Goal: Task Accomplishment & Management: Manage account settings

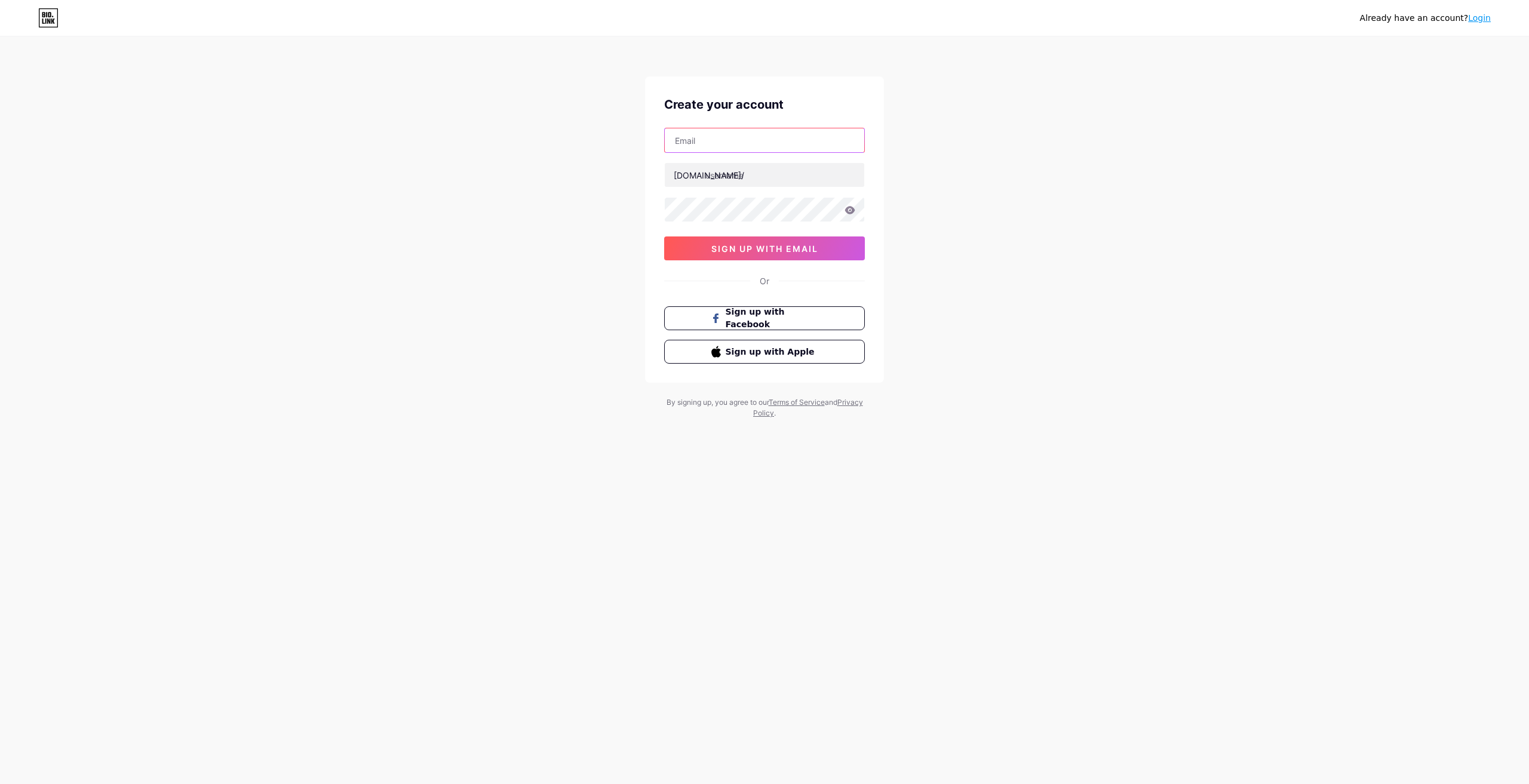
click at [730, 148] on input "text" at bounding box center [764, 139] width 200 height 24
paste input "[EMAIL_ADDRESS][DOMAIN_NAME]"
type input "[EMAIL_ADDRESS][DOMAIN_NAME]"
click at [724, 183] on input "text" at bounding box center [764, 174] width 200 height 24
paste input "ayalperfumes"
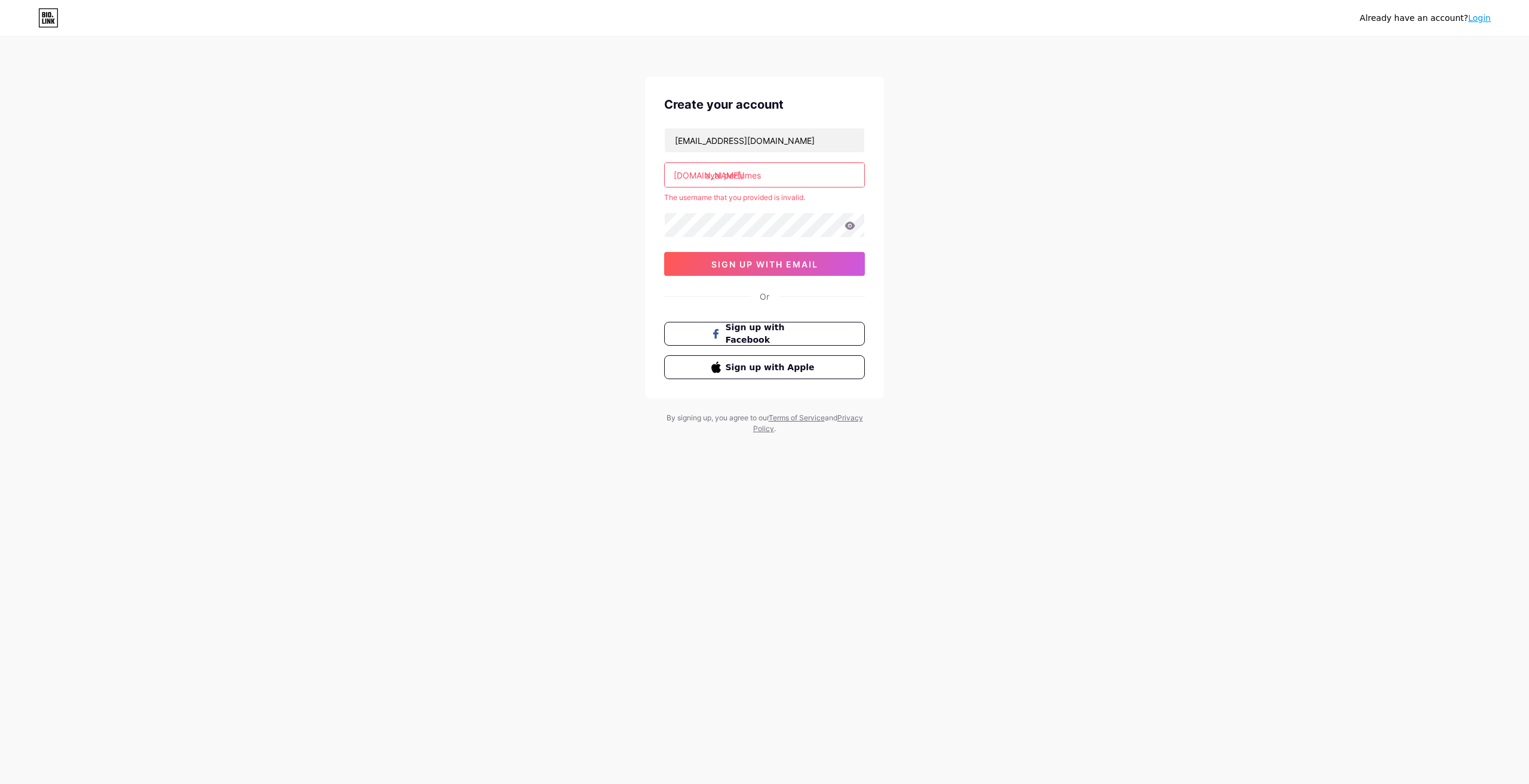
click at [724, 175] on input "ayal perfumes" at bounding box center [764, 174] width 200 height 24
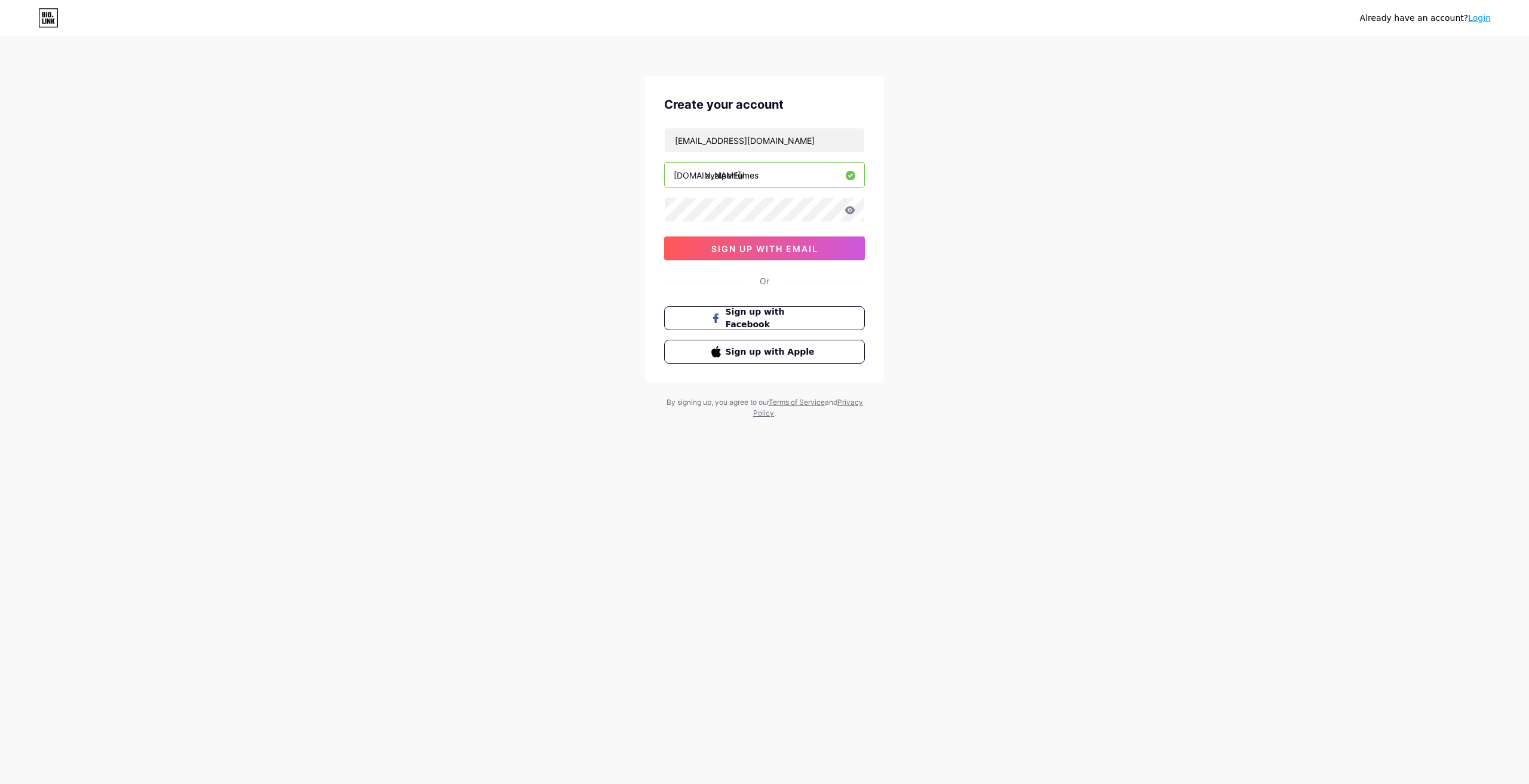
type input "ayalperfumes"
click at [617, 209] on div "Already have an account? Login Create your account [EMAIL_ADDRESS][DOMAIN_NAME]…" at bounding box center [764, 228] width 1529 height 456
click at [854, 210] on icon at bounding box center [850, 210] width 10 height 8
click at [784, 251] on span "sign up with email" at bounding box center [764, 249] width 107 height 10
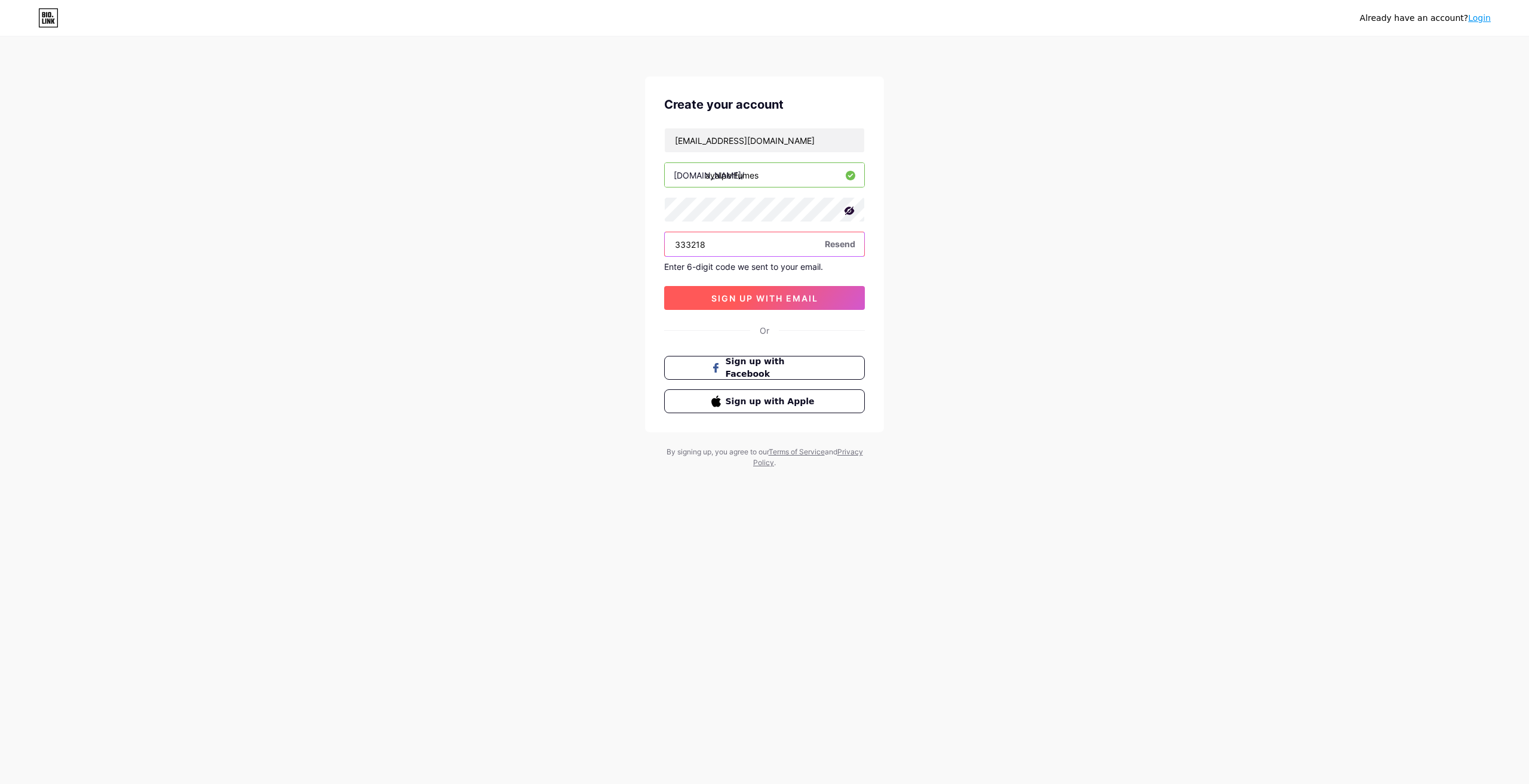
type input "333218"
click at [742, 294] on span "sign up with email" at bounding box center [764, 298] width 107 height 10
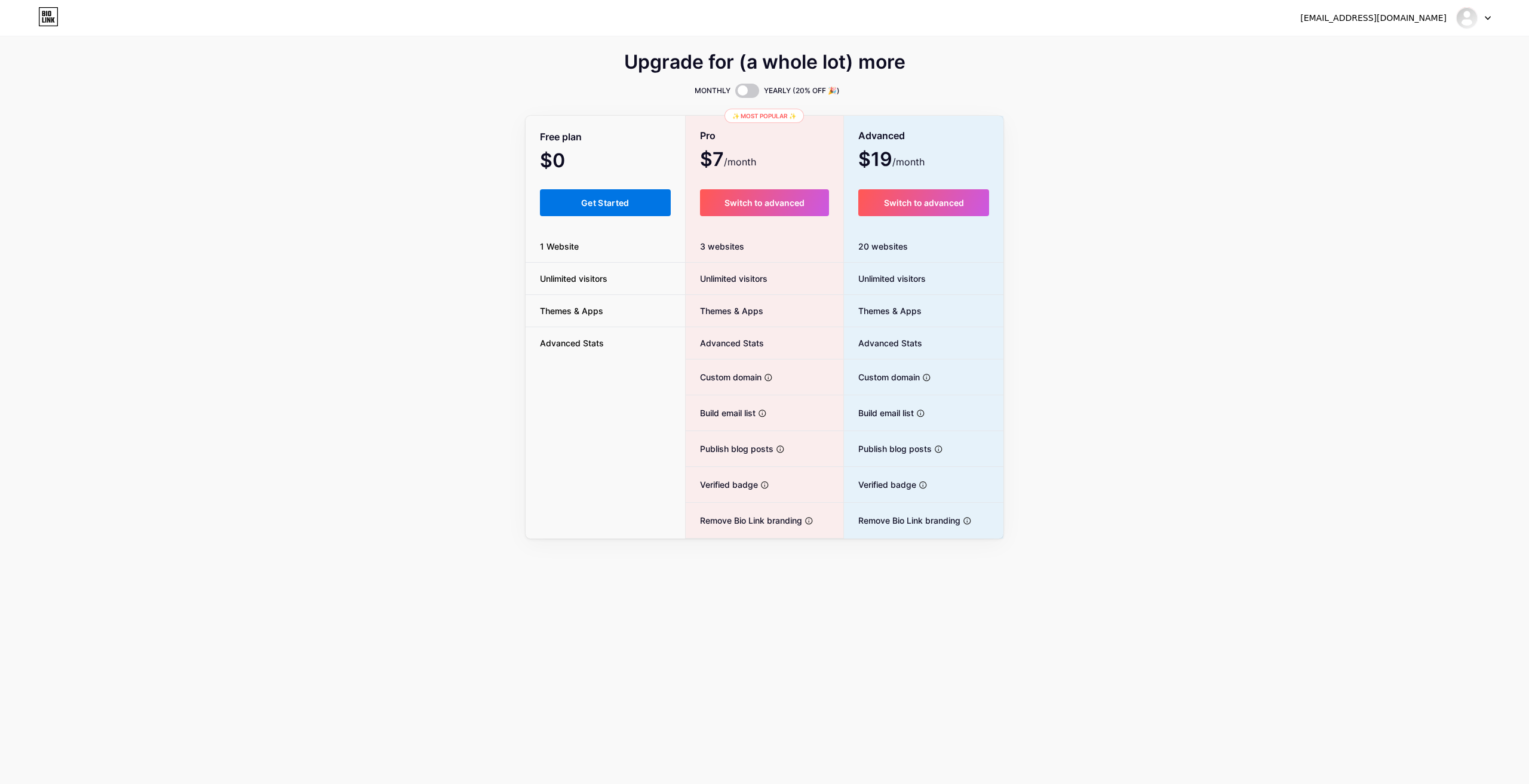
click at [661, 199] on button "Get Started" at bounding box center [605, 202] width 130 height 27
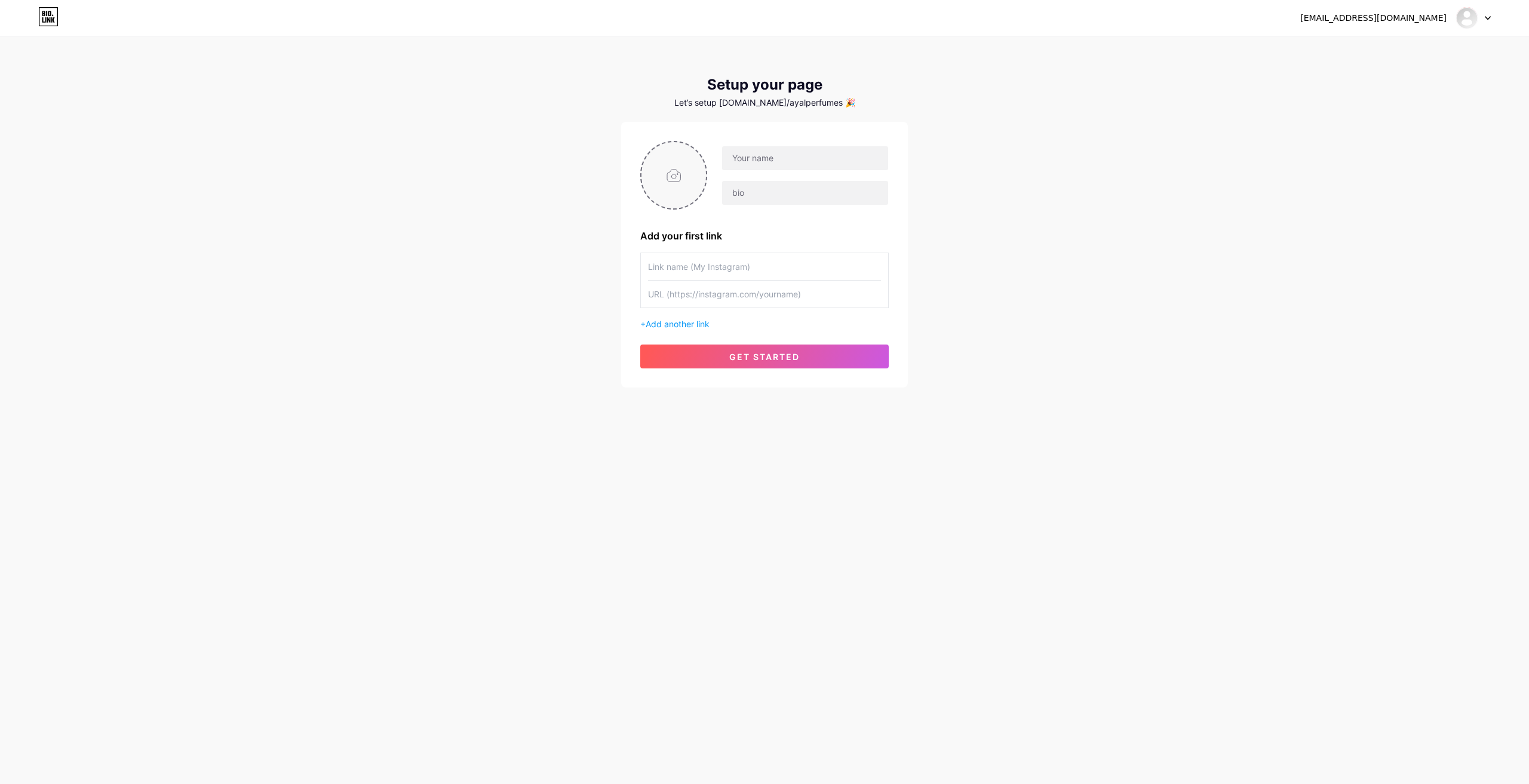
click at [661, 199] on input "file" at bounding box center [674, 174] width 64 height 66
type input "C:\fakepath\Gemini_Generated_Image_lp4g0zlp4g0zlp4g.png"
click at [696, 266] on input "text" at bounding box center [765, 266] width 233 height 27
type input "Follow us on Instagram"
click at [698, 292] on input "text" at bounding box center [765, 293] width 233 height 27
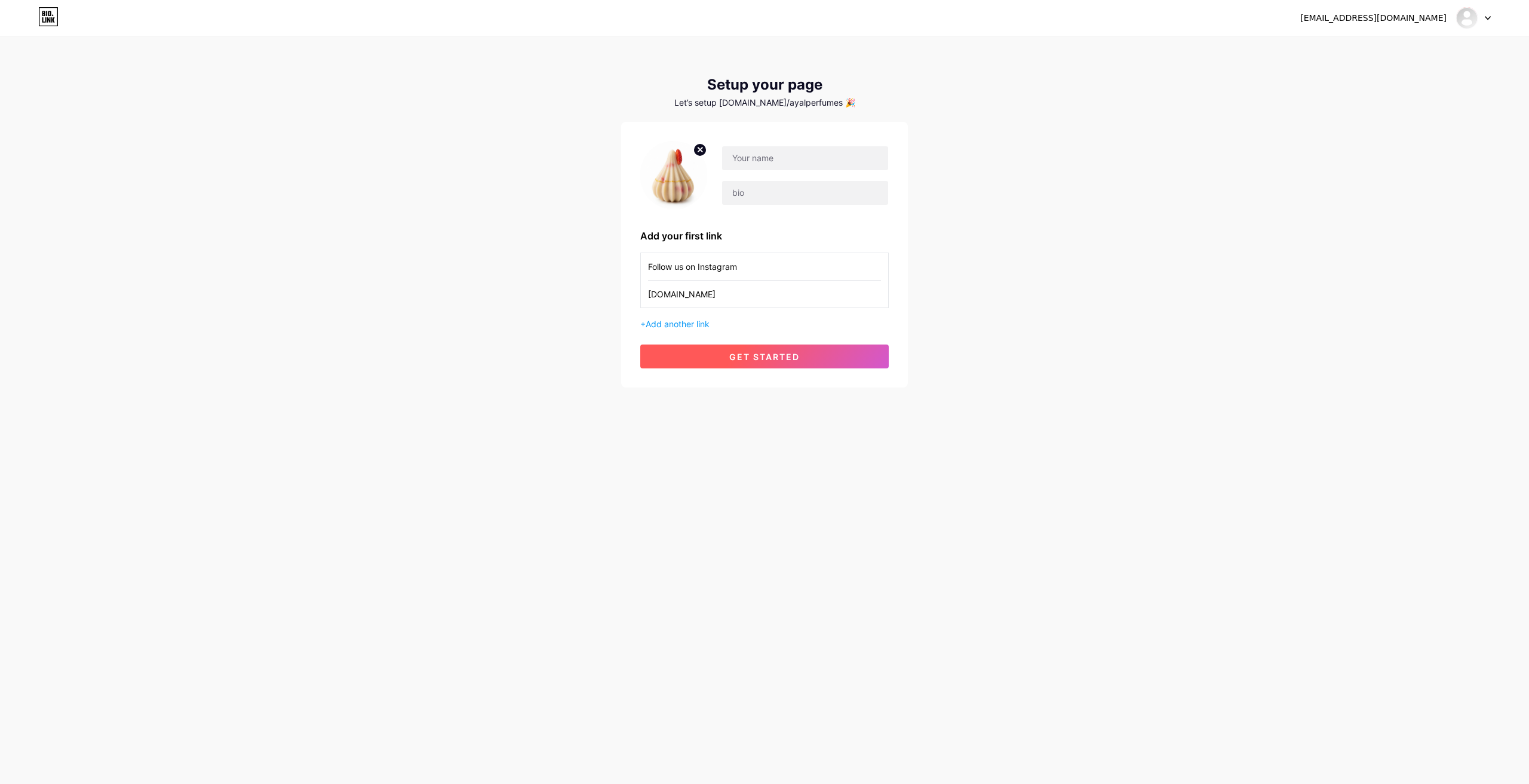
type input "[DOMAIN_NAME]"
click at [793, 356] on span "get started" at bounding box center [764, 356] width 70 height 10
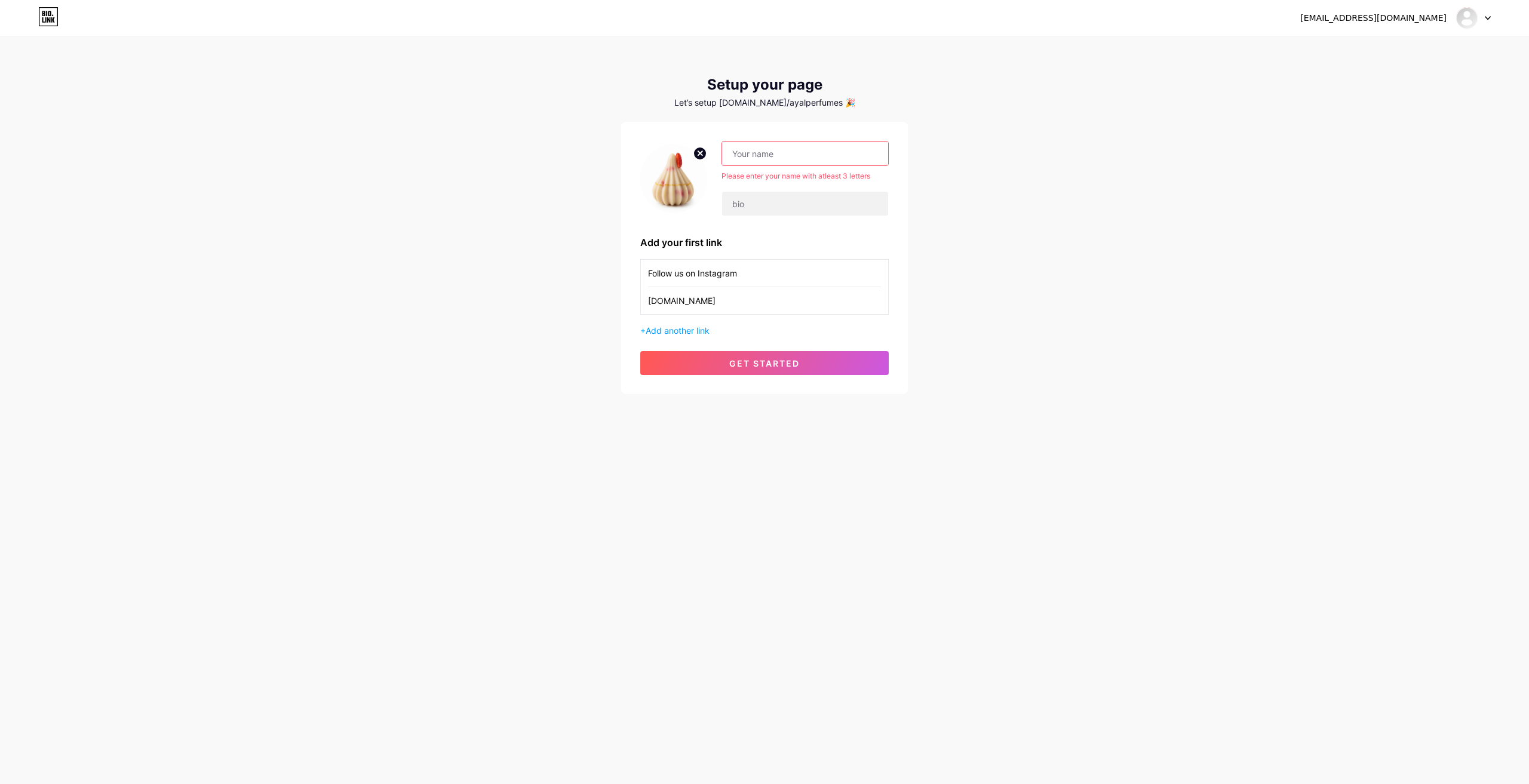
click at [781, 155] on input "text" at bounding box center [805, 153] width 166 height 24
click at [742, 149] on input "text" at bounding box center [805, 153] width 166 height 24
paste input "AYAL PERFUMES LLC"
type input "AYAL PERFUMES LLC"
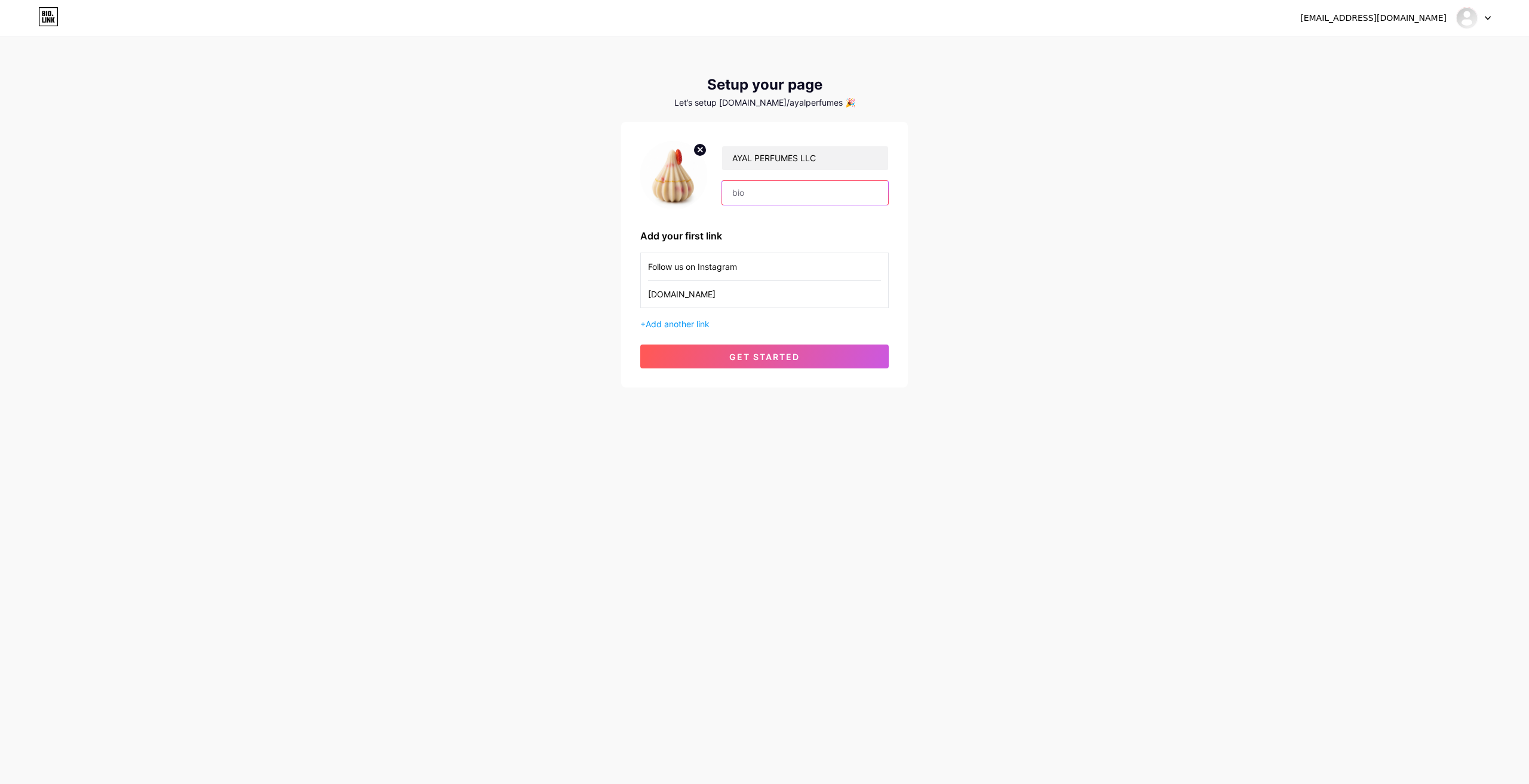
click at [773, 203] on input "text" at bounding box center [805, 192] width 166 height 24
paste input "Shop No. [GEOGRAPHIC_DATA]. Opp. [GEOGRAPHIC_DATA] - [GEOGRAPHIC_DATA]"
click at [749, 193] on input "Shop No. [GEOGRAPHIC_DATA]. Opp. [GEOGRAPHIC_DATA] - [GEOGRAPHIC_DATA]" at bounding box center [805, 192] width 166 height 24
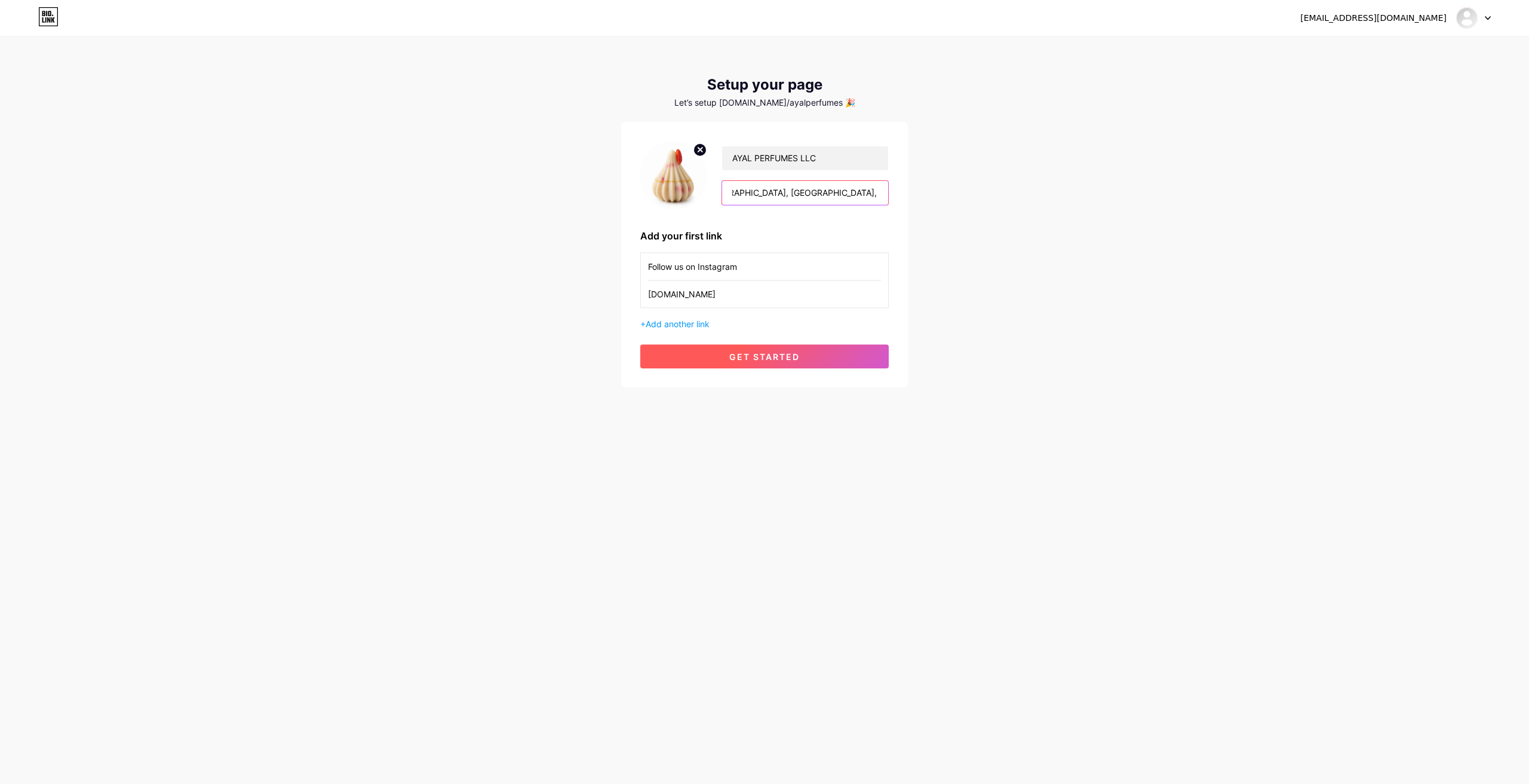
type input "Shop No. [GEOGRAPHIC_DATA], Opp. [GEOGRAPHIC_DATA], [GEOGRAPHIC_DATA], [GEOGRAP…"
click at [760, 354] on span "get started" at bounding box center [764, 356] width 70 height 10
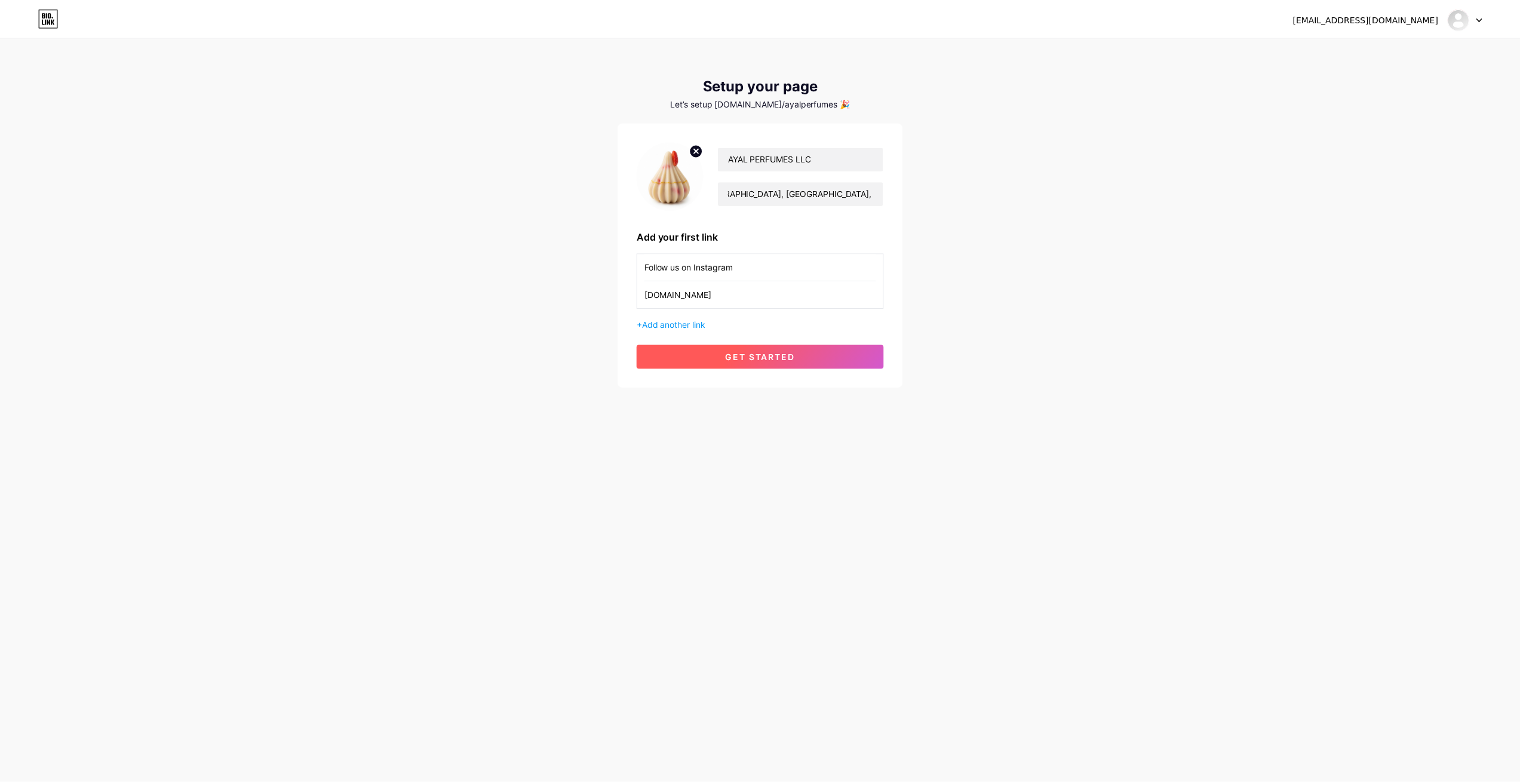
scroll to position [0, 0]
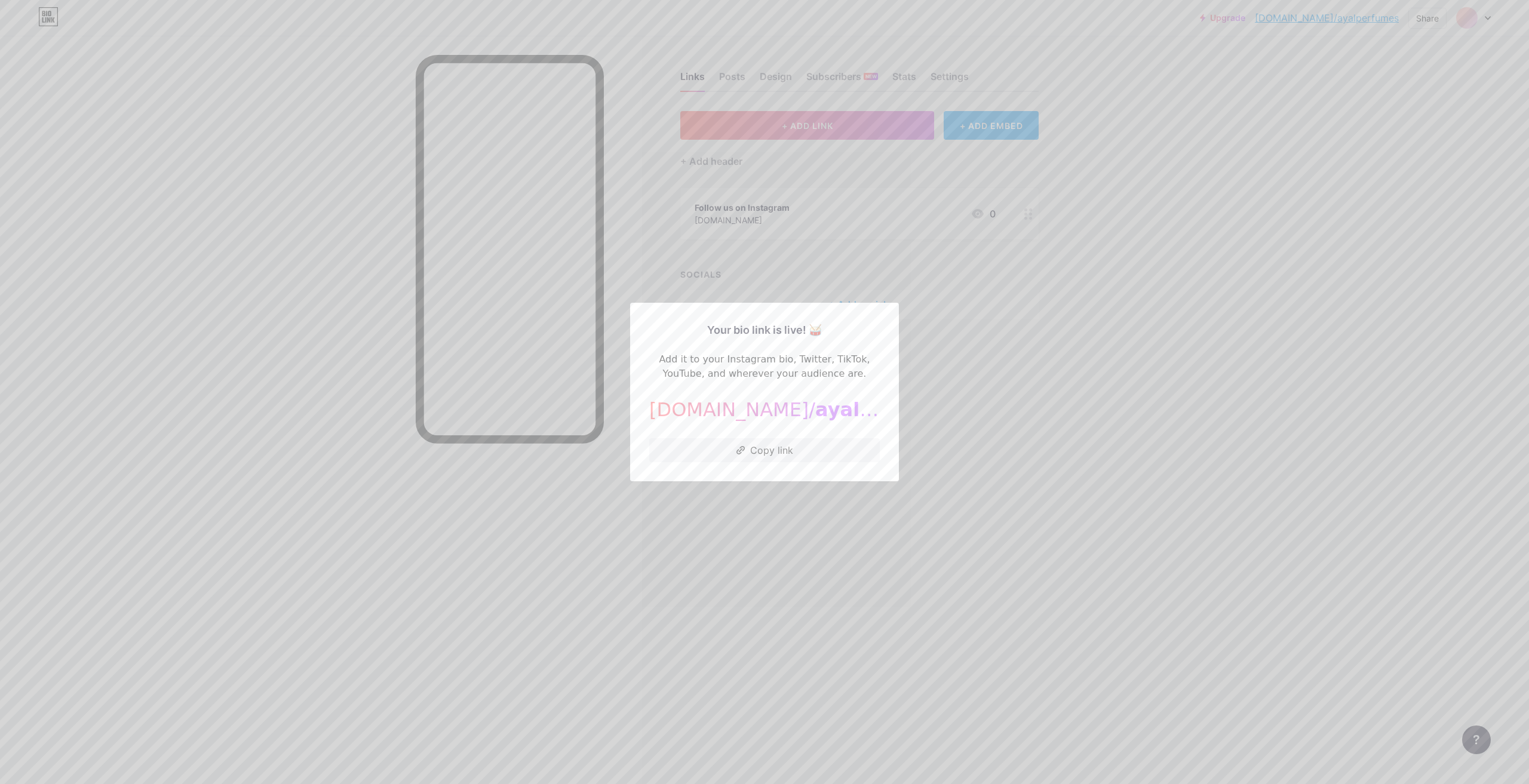
click at [1166, 276] on div at bounding box center [764, 392] width 1529 height 784
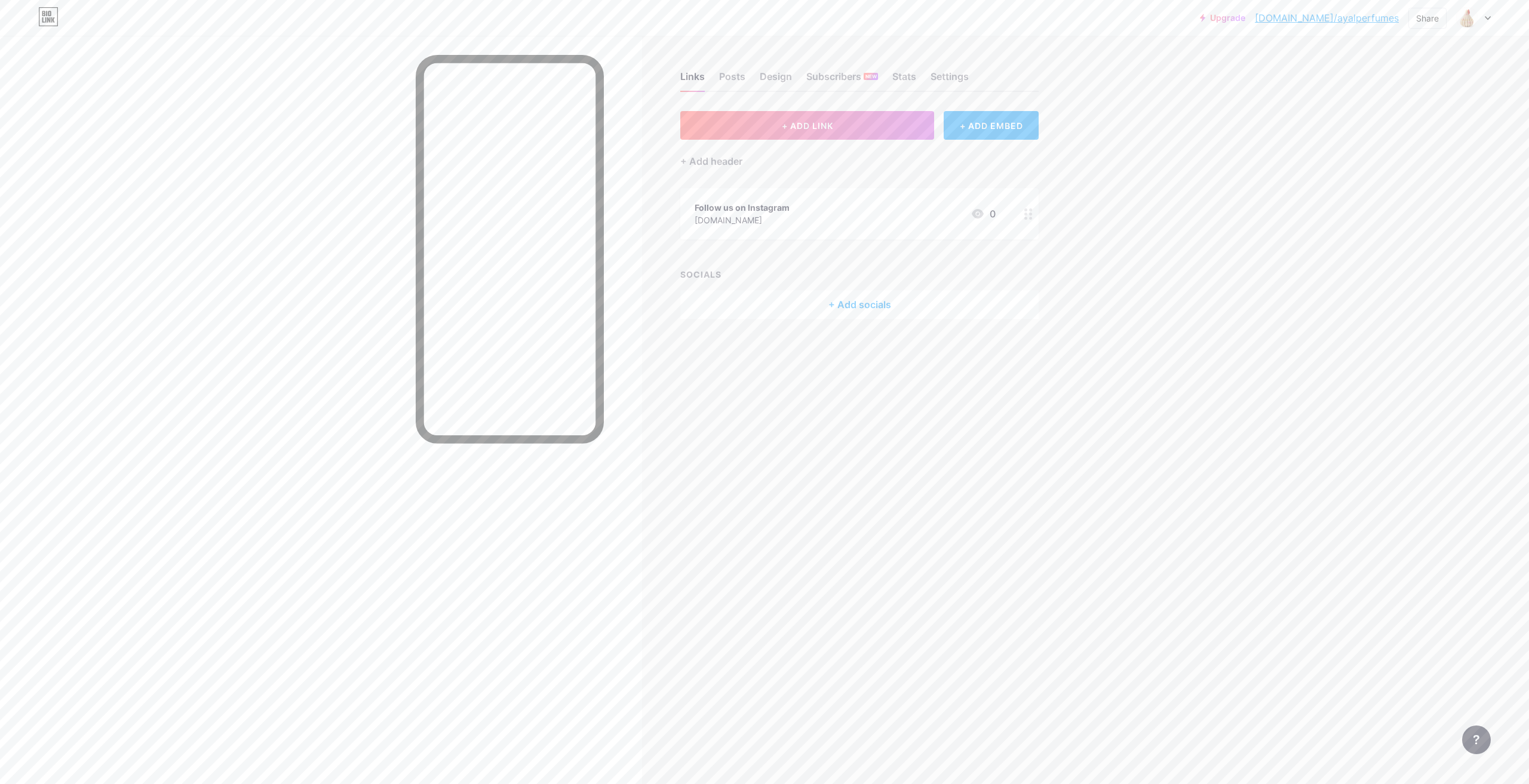
click at [1166, 275] on div "Upgrade [DOMAIN_NAME]/ayalpe... [DOMAIN_NAME]/ayalperfumes Share Switch account…" at bounding box center [764, 392] width 1529 height 784
click at [1435, 15] on div "Share" at bounding box center [1427, 18] width 23 height 12
click at [1165, 46] on div "Upgrade [DOMAIN_NAME]/ayalpe... [DOMAIN_NAME]/ayalperfumes Share Copy link [URL…" at bounding box center [764, 392] width 1529 height 784
click at [961, 76] on div "Settings" at bounding box center [949, 80] width 38 height 21
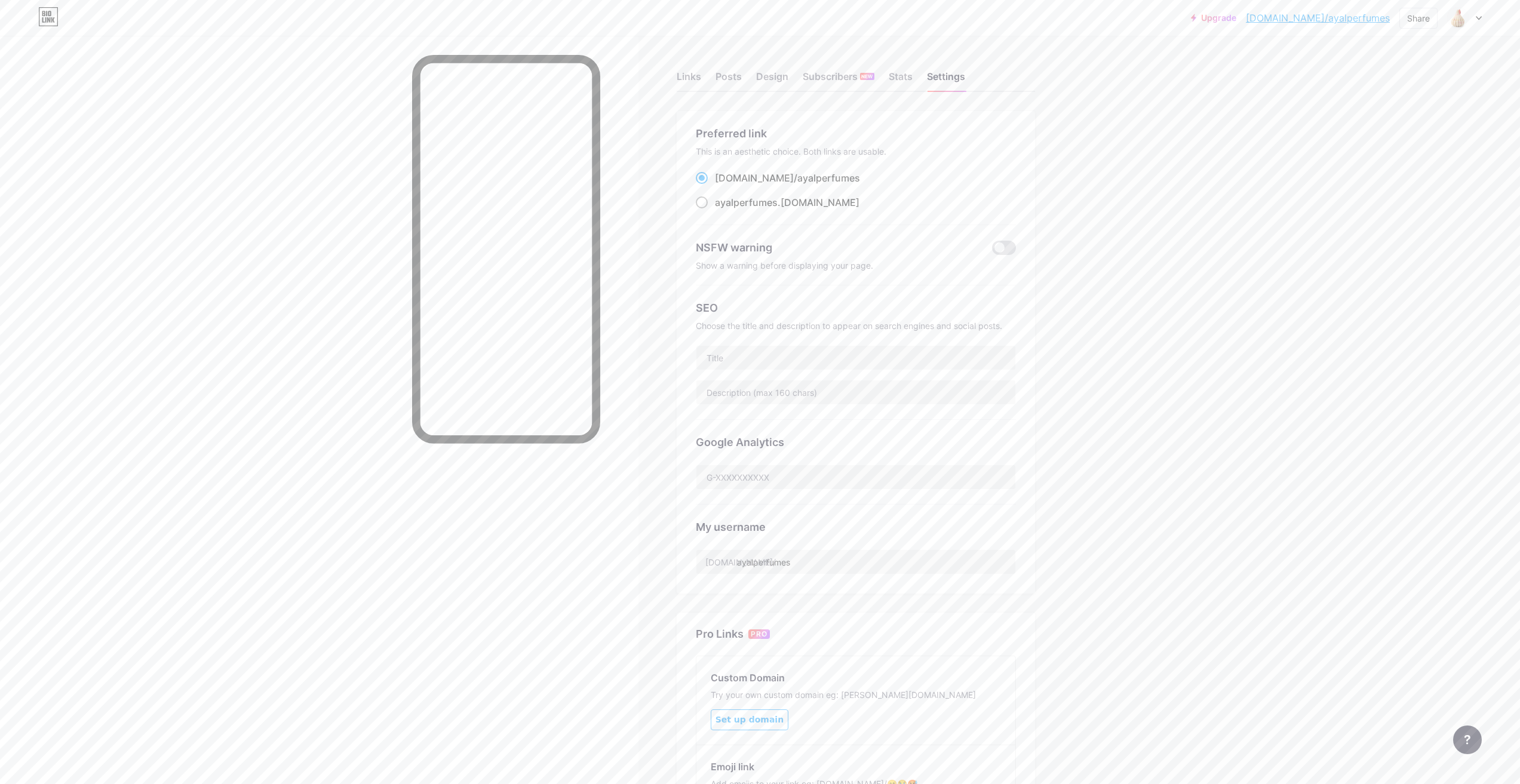
click at [705, 205] on span at bounding box center [701, 202] width 12 height 12
click at [715, 209] on input "ayalperfumes .[DOMAIN_NAME]" at bounding box center [719, 214] width 8 height 8
radio input "true"
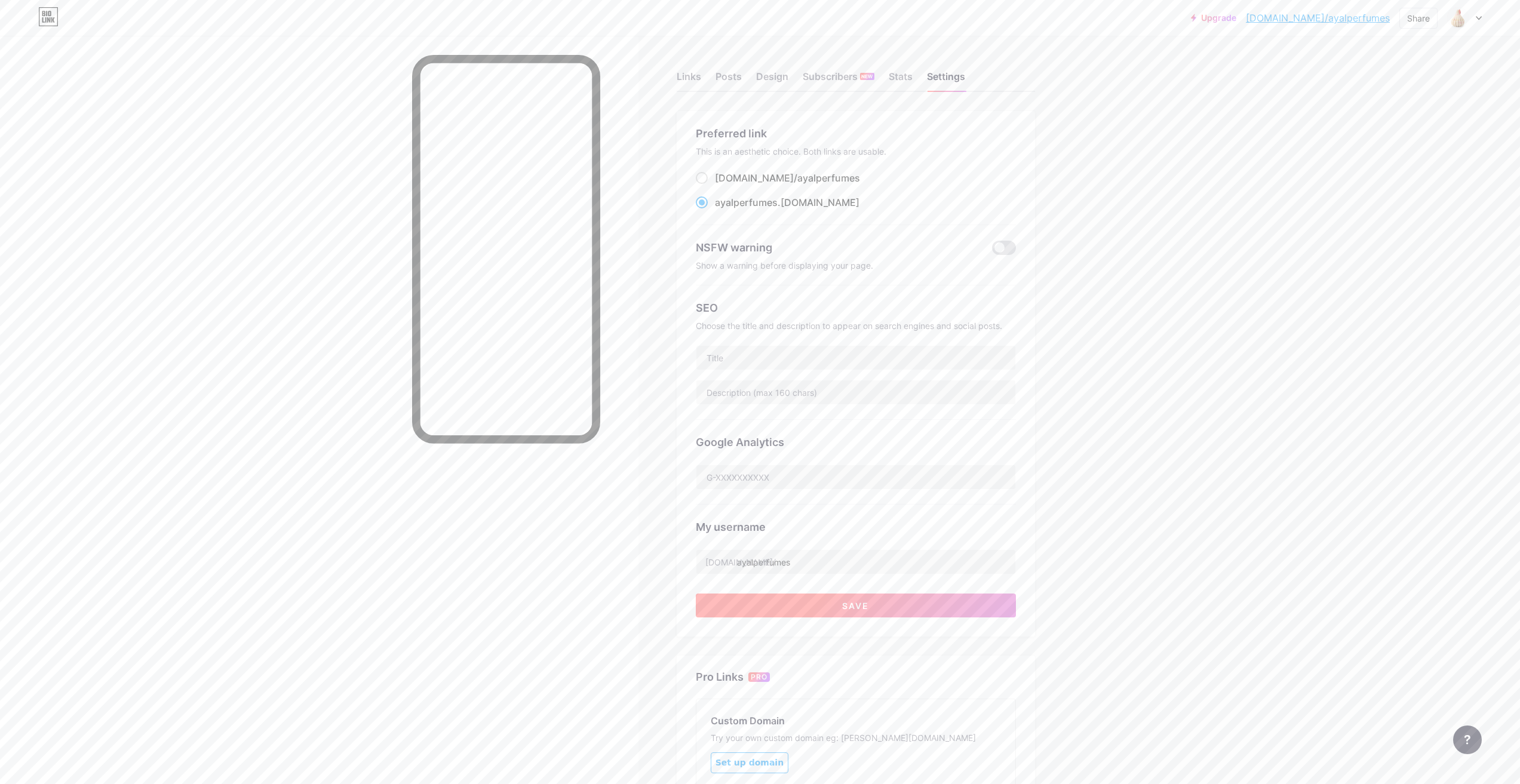
click at [867, 598] on button "Save" at bounding box center [855, 605] width 320 height 24
